Goal: Understand site structure: Understand site structure

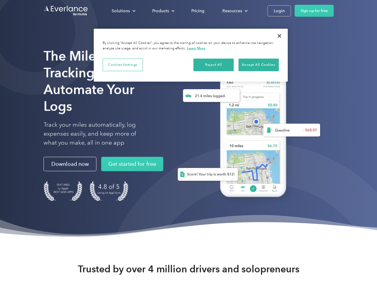
click at [123, 11] on div "Solutions" at bounding box center [121, 10] width 18 height 7
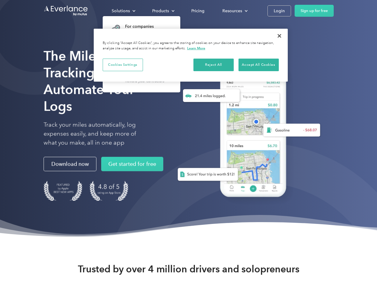
click at [163, 11] on div "Products" at bounding box center [160, 10] width 17 height 7
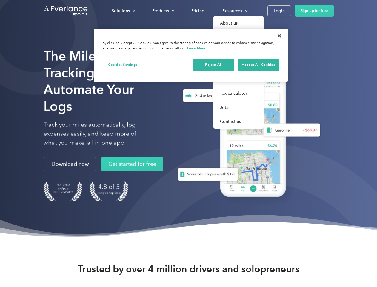
click at [234, 11] on div "Resources" at bounding box center [232, 10] width 20 height 7
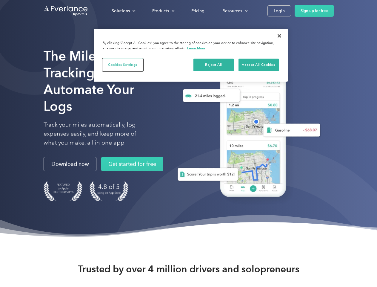
click at [123, 64] on button "Cookies Settings" at bounding box center [123, 65] width 40 height 13
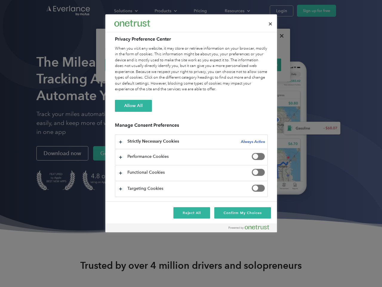
click at [214, 64] on div "When you visit any website, it may store or retrieve information on your browse…" at bounding box center [191, 69] width 153 height 47
click at [258, 64] on div "When you visit any website, it may store or retrieve information on your browse…" at bounding box center [191, 69] width 153 height 47
click at [279, 36] on div at bounding box center [191, 143] width 382 height 287
